Goal: Find specific page/section: Find specific page/section

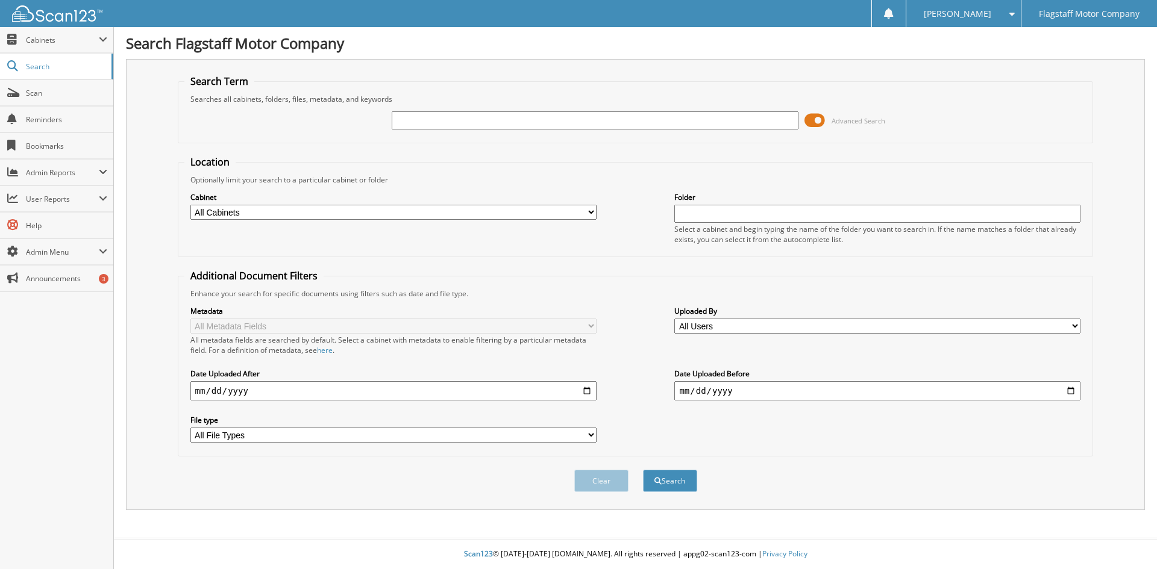
click at [466, 121] on input "text" at bounding box center [595, 120] width 406 height 18
type input "K3271882"
click at [643, 470] on button "Search" at bounding box center [670, 481] width 54 height 22
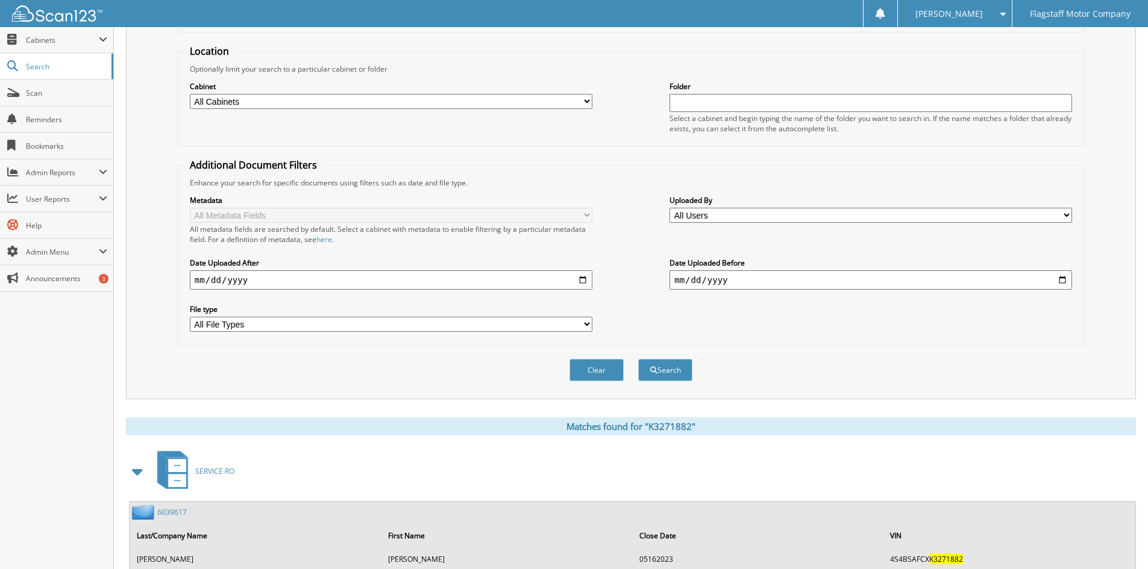
scroll to position [241, 0]
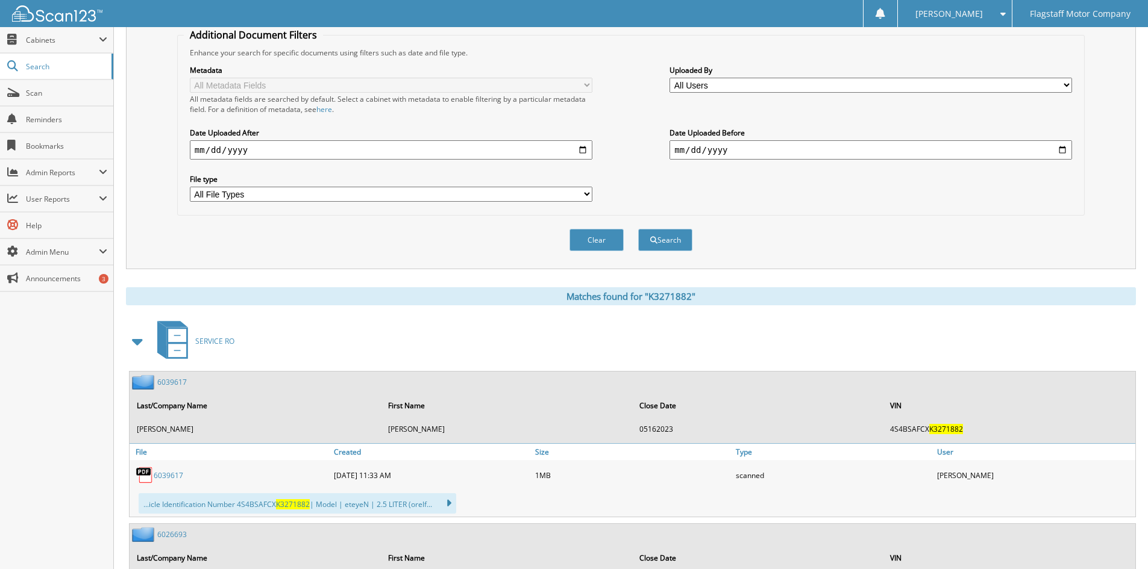
click at [141, 340] on span at bounding box center [138, 342] width 17 height 22
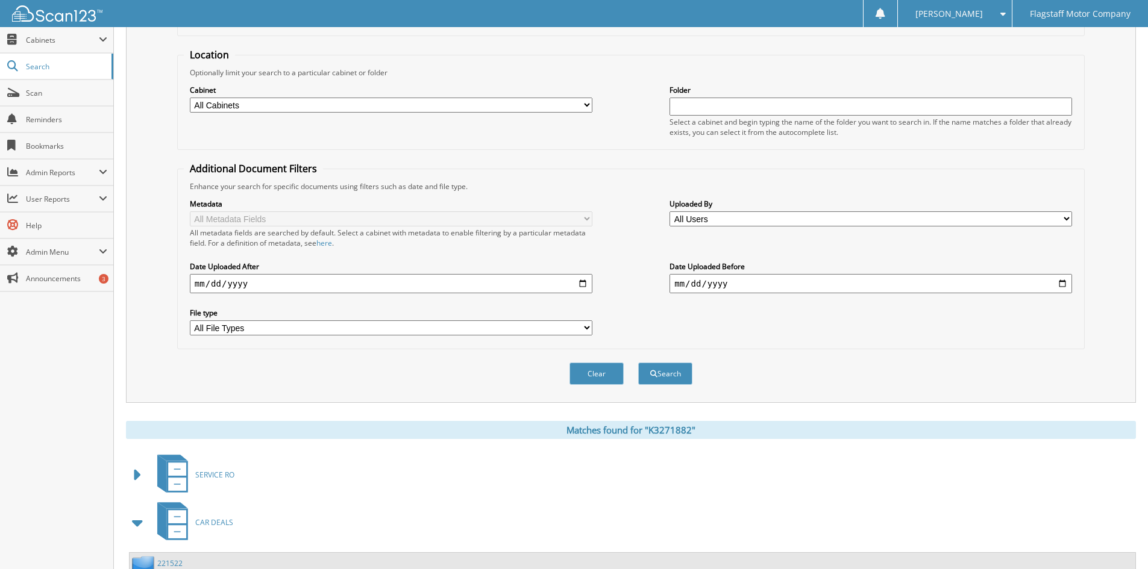
scroll to position [0, 0]
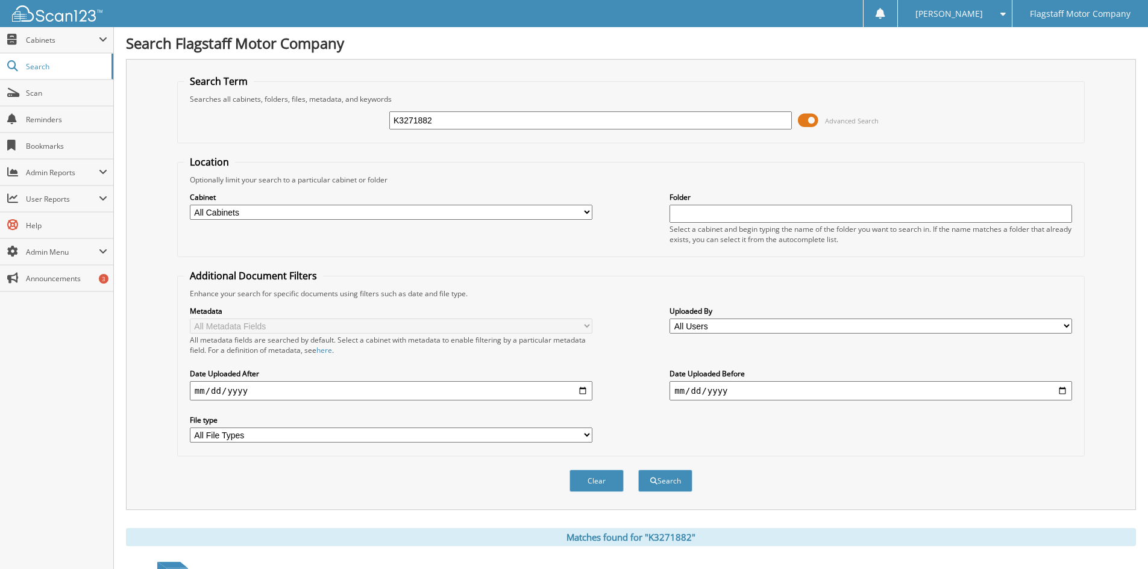
drag, startPoint x: 372, startPoint y: 121, endPoint x: 156, endPoint y: 95, distance: 218.0
click at [160, 95] on div "Search Term Searches all cabinets, folders, files, metadata, and keywords K3271…" at bounding box center [631, 284] width 1010 height 451
type input "RC279371"
click at [638, 470] on button "Search" at bounding box center [665, 481] width 54 height 22
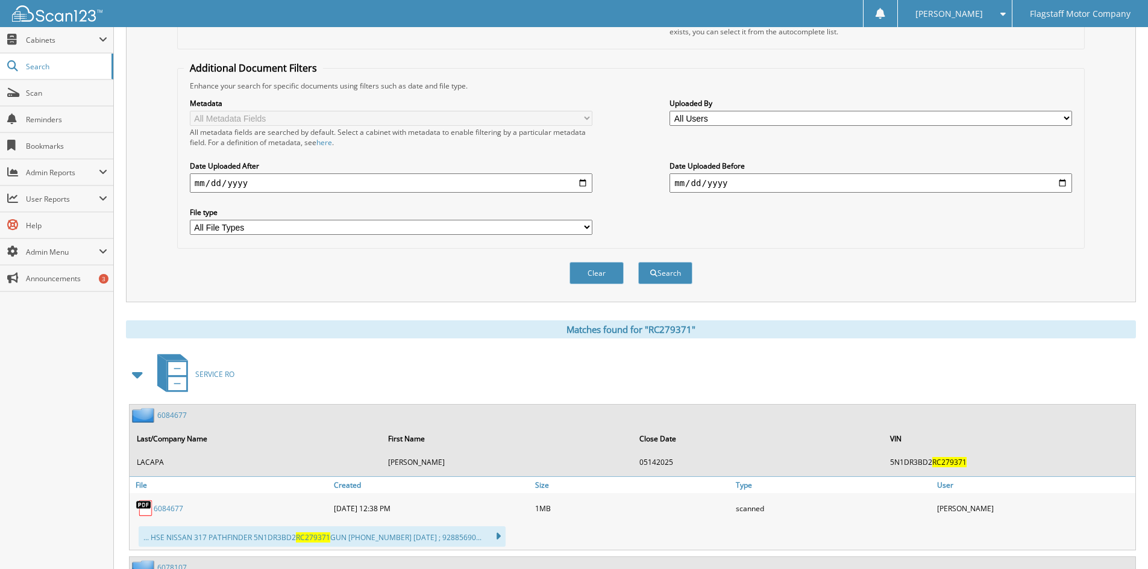
scroll to position [362, 0]
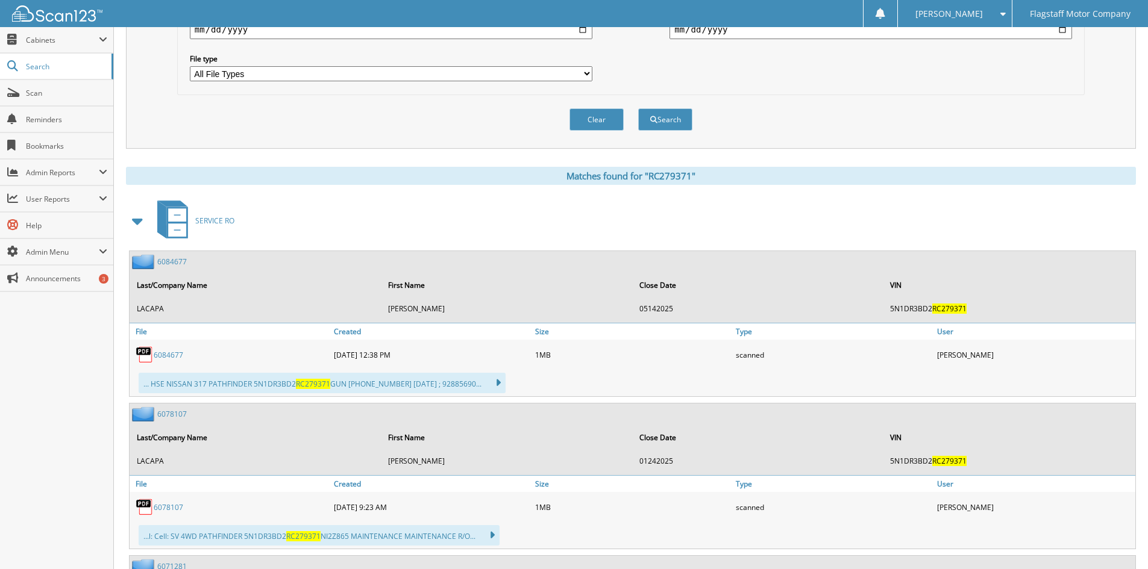
click at [134, 227] on span at bounding box center [138, 221] width 17 height 22
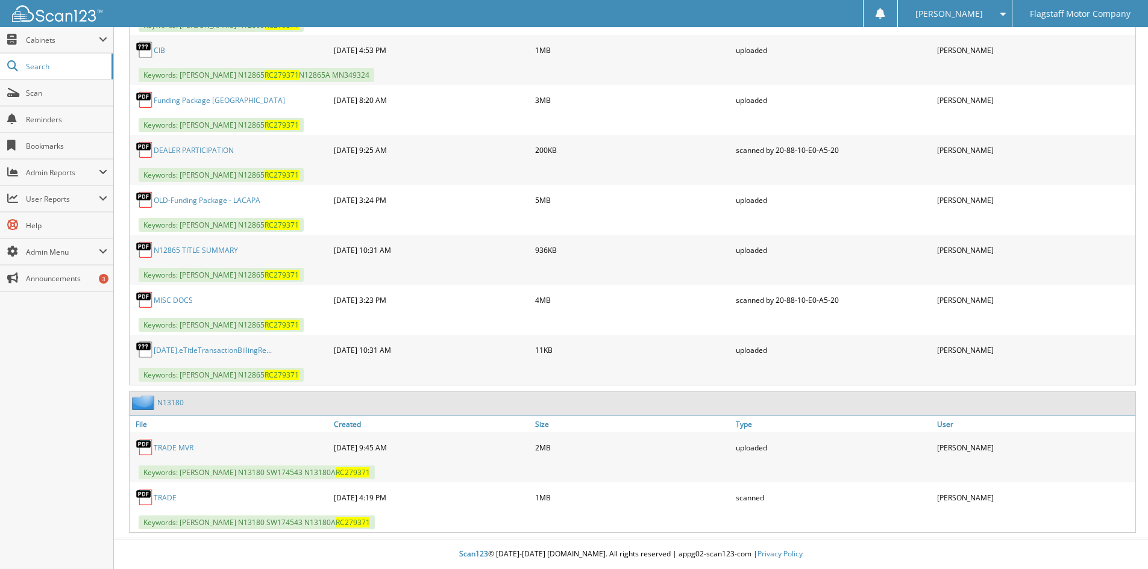
scroll to position [915, 0]
click at [183, 301] on link "MISC DOCS" at bounding box center [173, 300] width 39 height 10
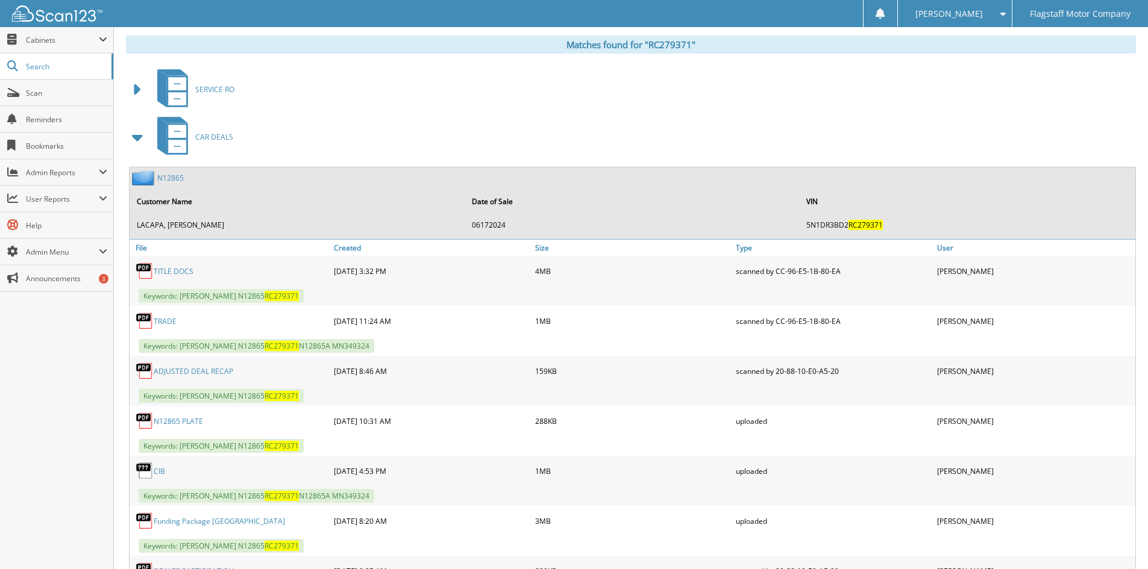
click at [207, 135] on span "CAR DEALS" at bounding box center [214, 137] width 38 height 10
